Goal: Find specific page/section: Find specific page/section

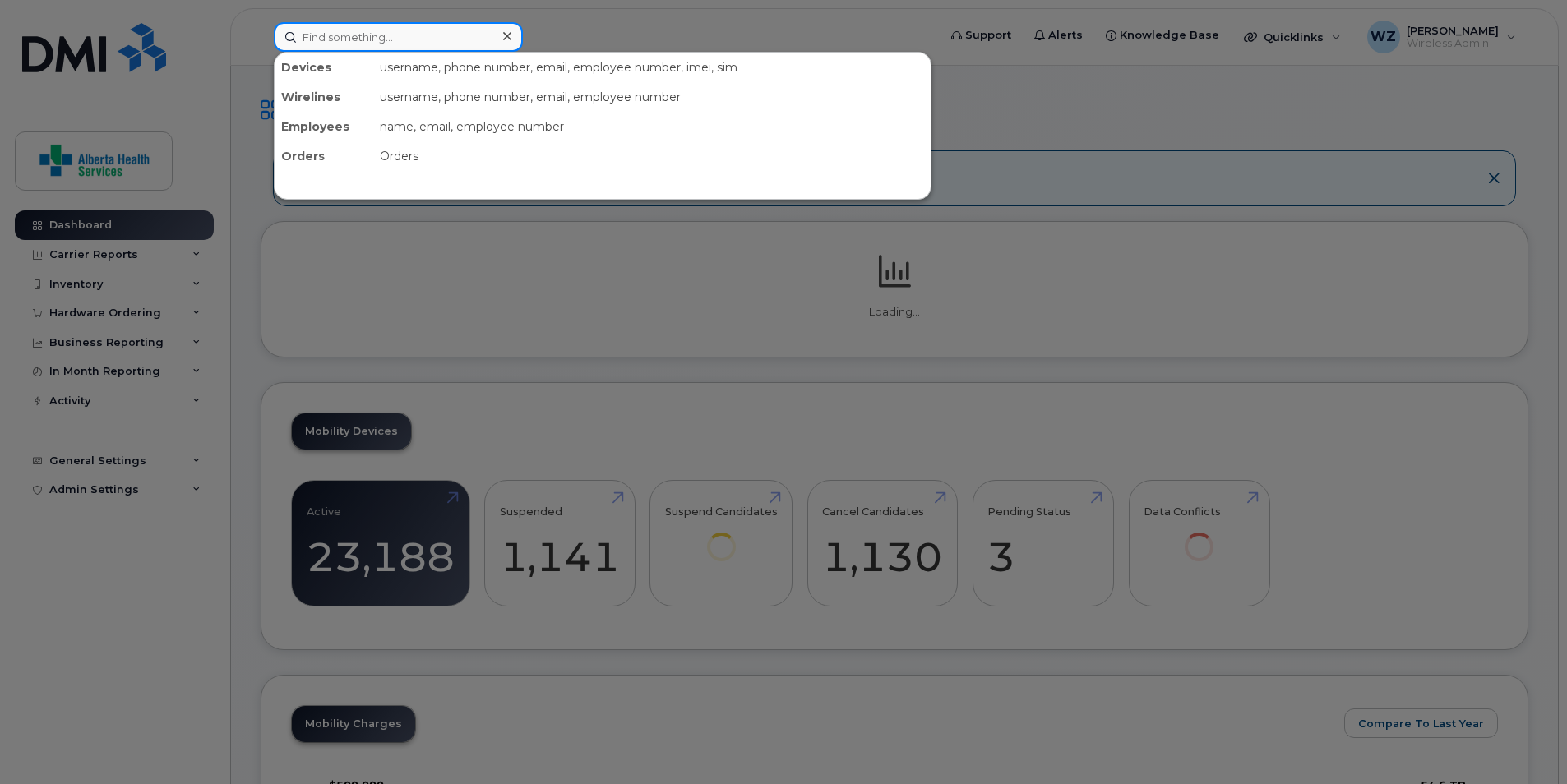
paste input "403-826-7931"
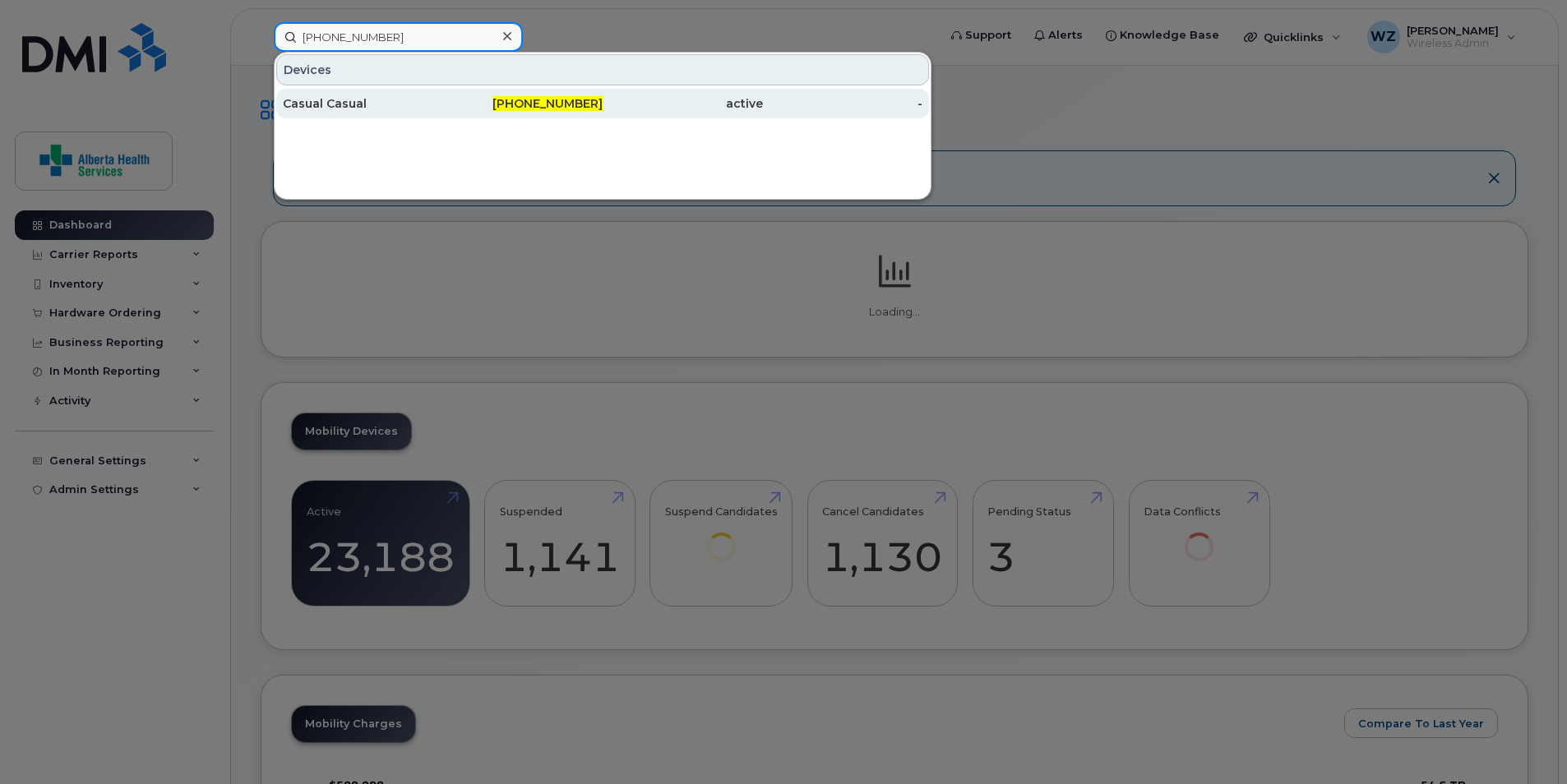
type input "403-826-7931"
click at [393, 108] on div "Casual Casual" at bounding box center [363, 103] width 161 height 17
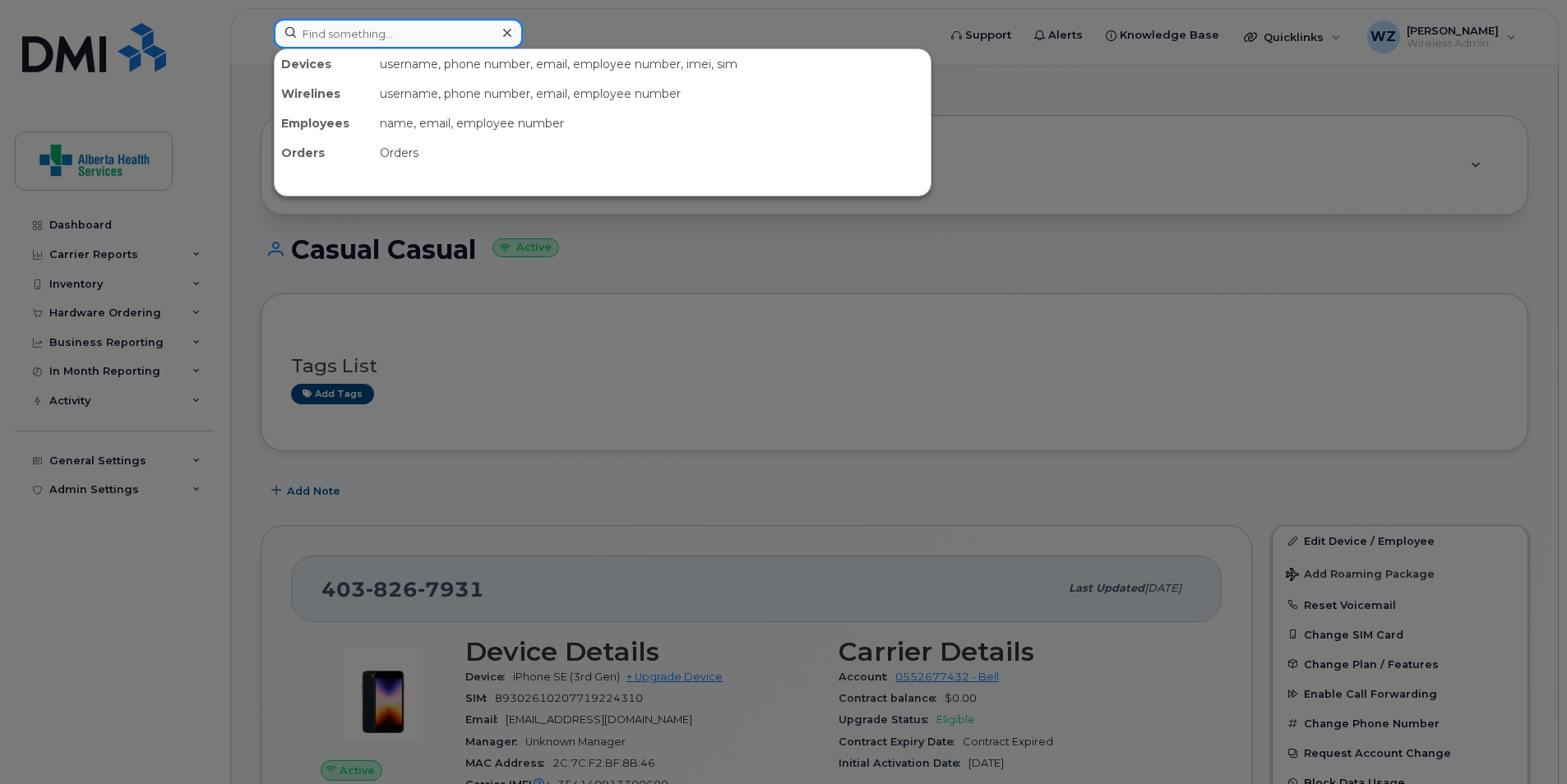
paste input "4033734990"
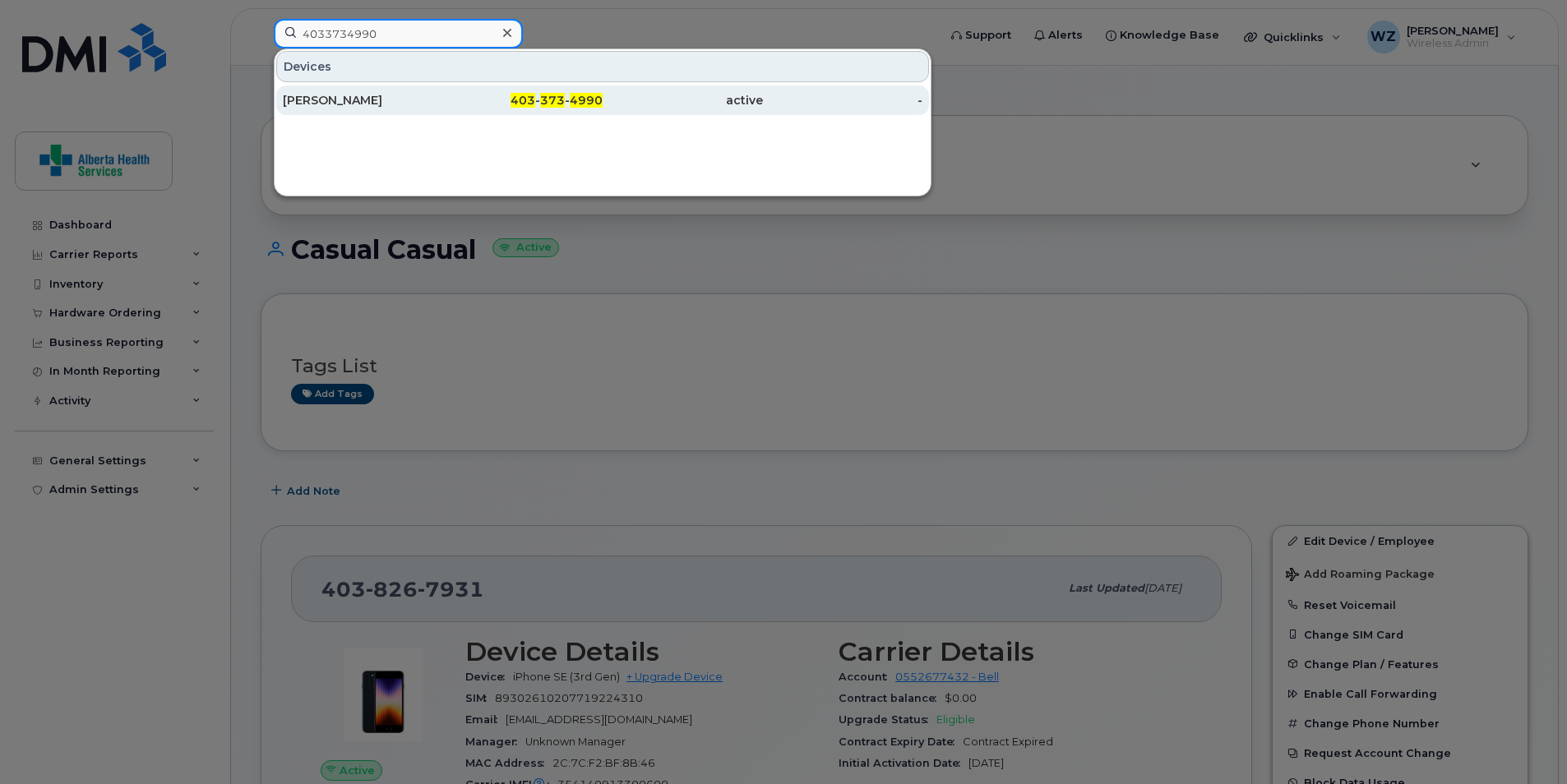
type input "4033734990"
click at [728, 106] on div "active" at bounding box center [683, 100] width 161 height 17
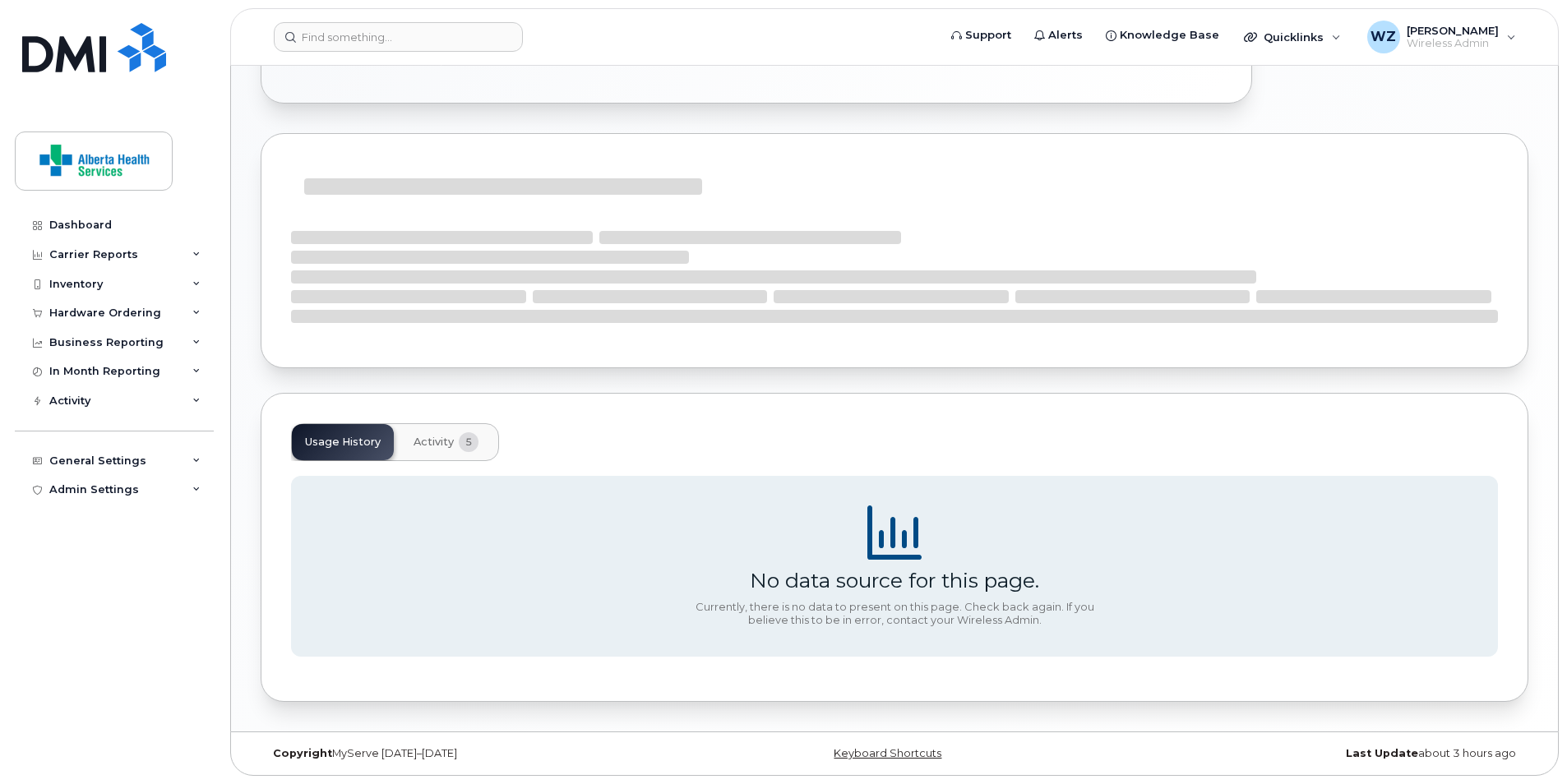
scroll to position [446, 0]
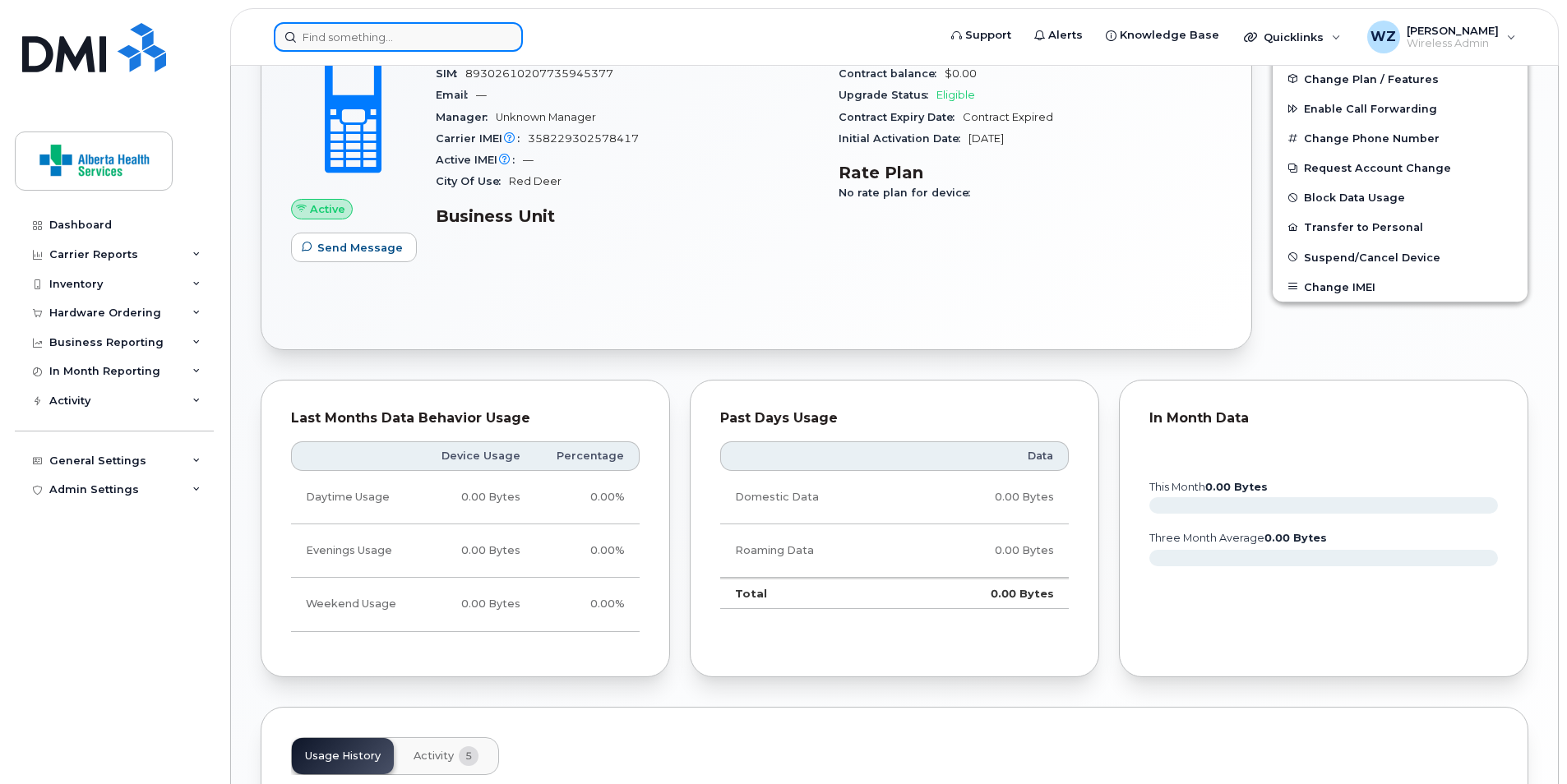
click at [405, 37] on input at bounding box center [398, 37] width 249 height 30
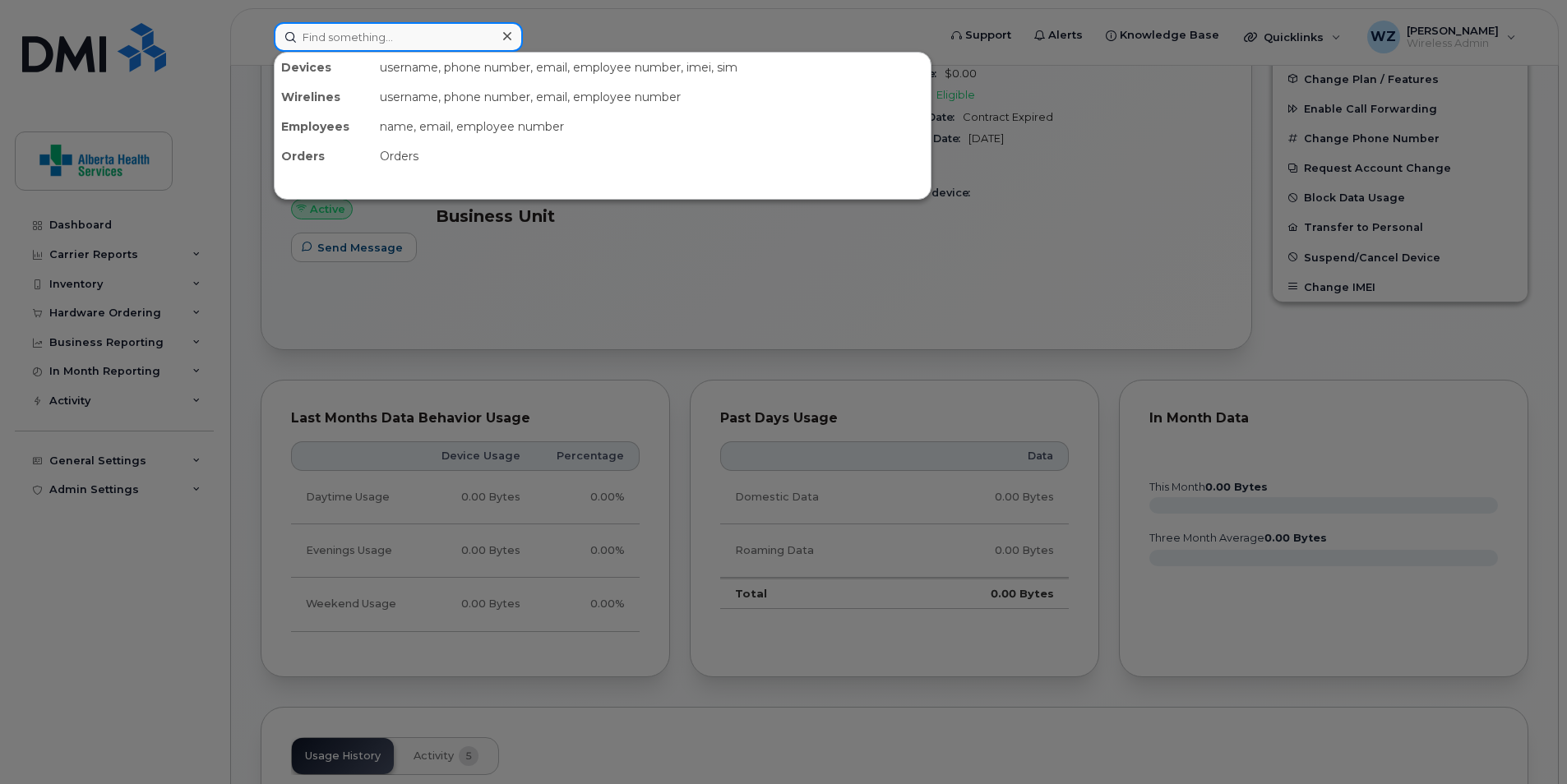
paste input "587-223-7435"
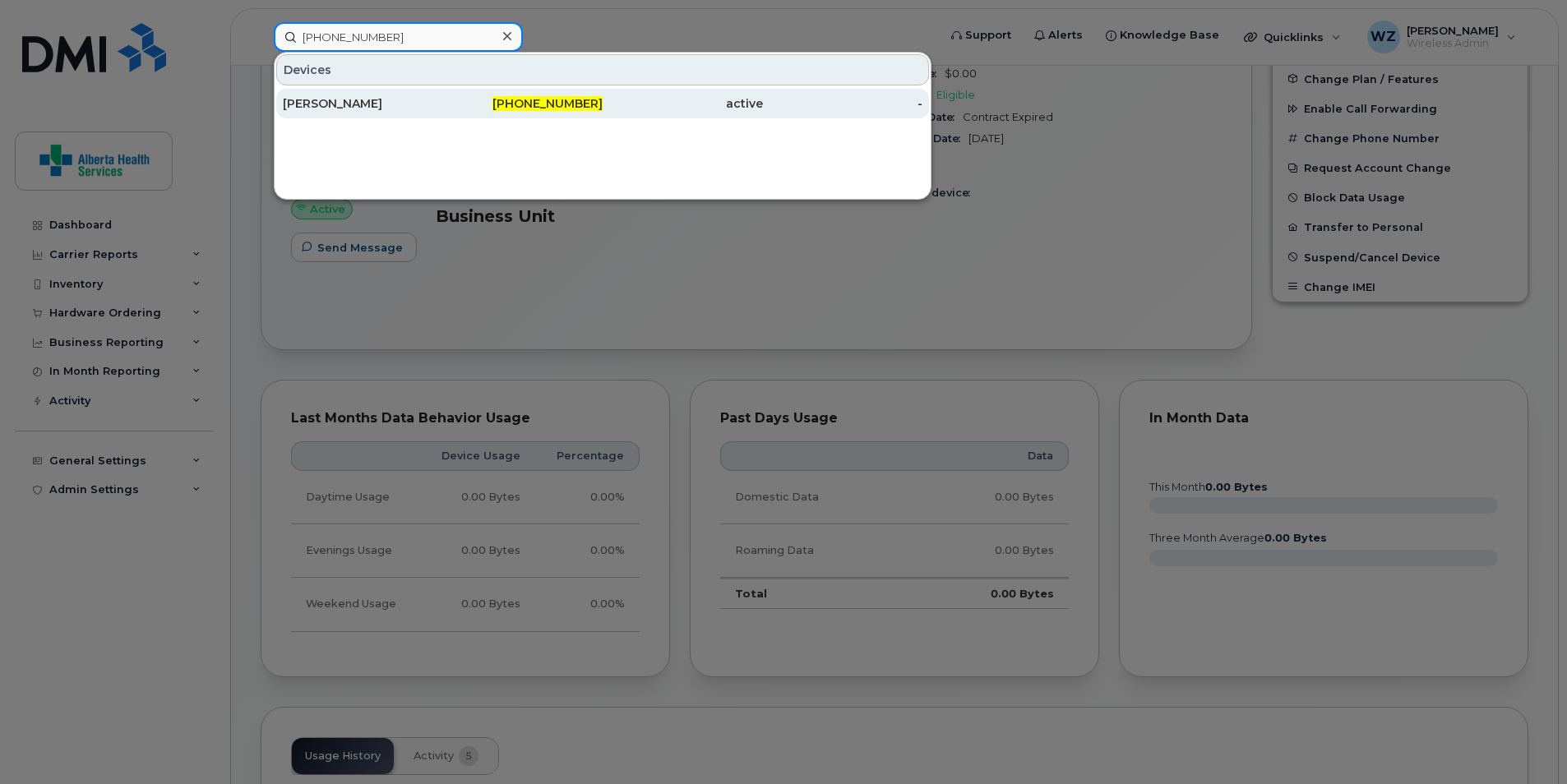
type input "587-223-7435"
click at [380, 108] on div "[PERSON_NAME]" at bounding box center [363, 103] width 161 height 17
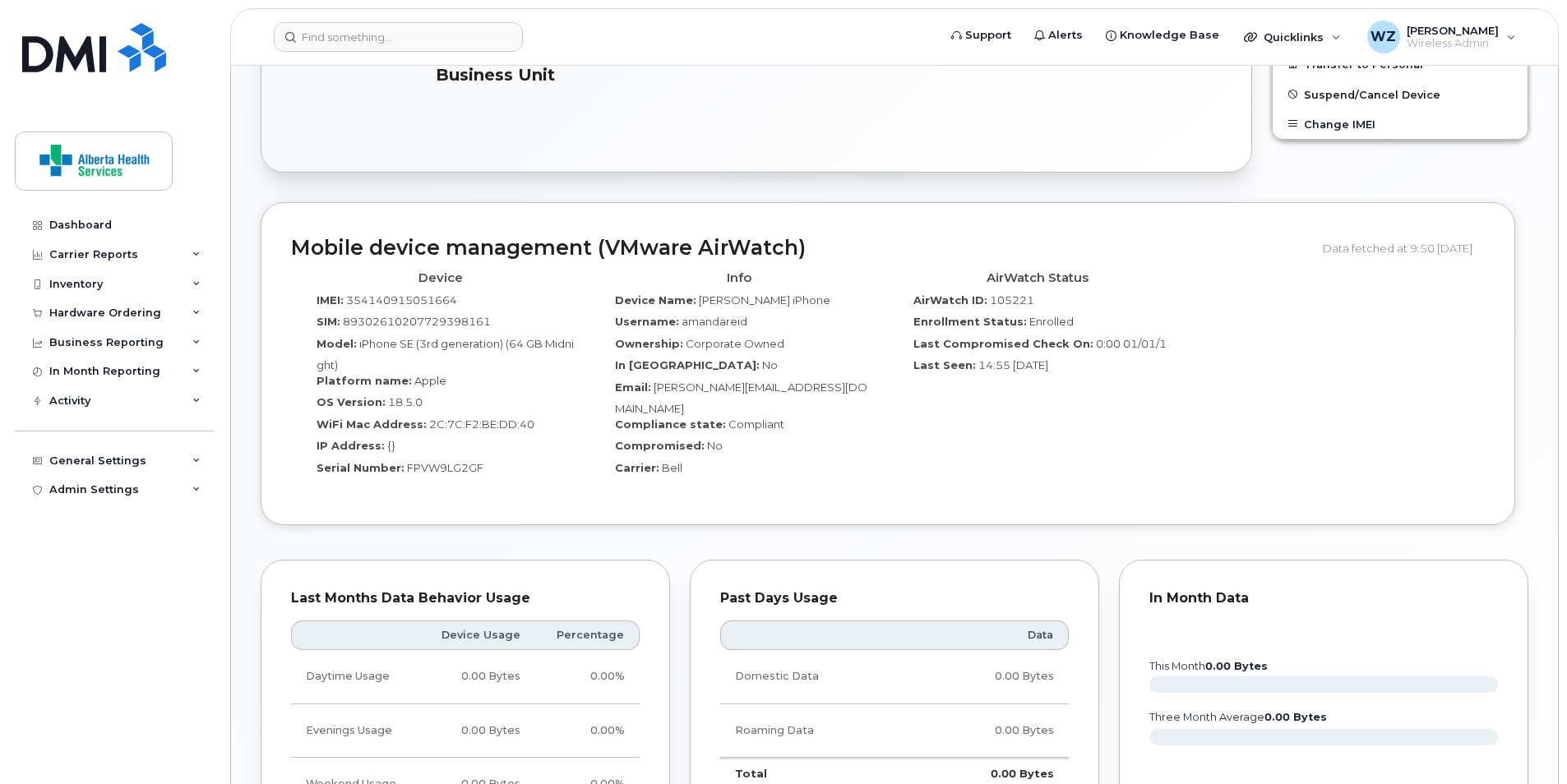
scroll to position [197, 0]
